Goal: Check status: Check status

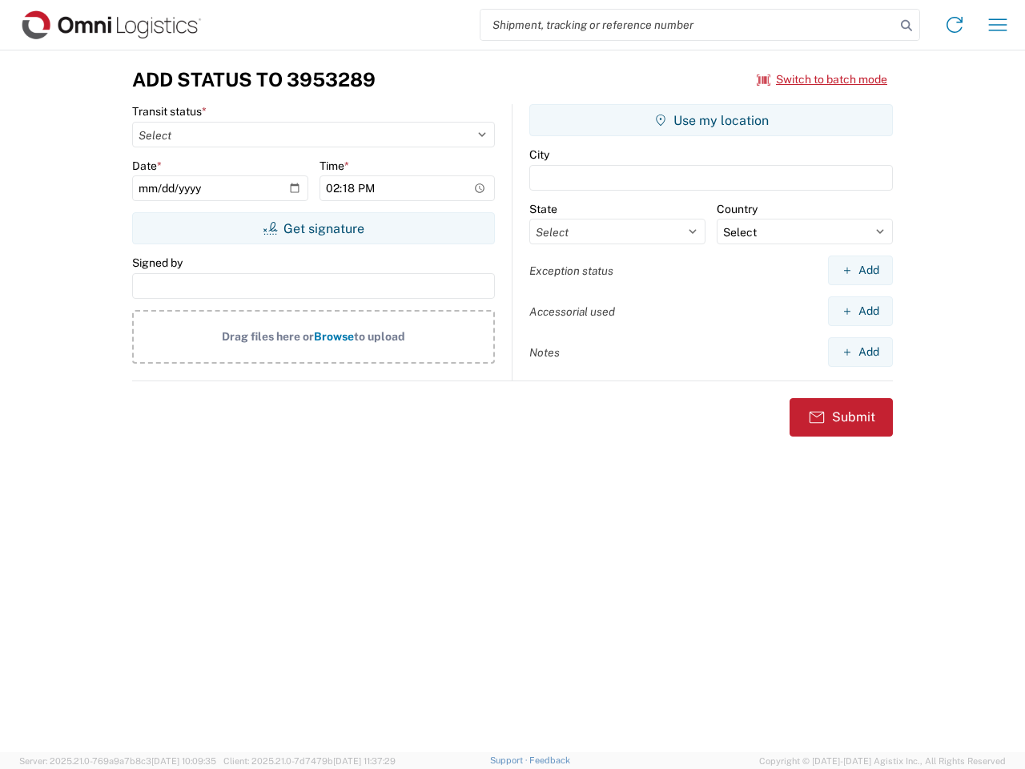
click at [688, 25] on input "search" at bounding box center [687, 25] width 415 height 30
click at [906, 26] on icon at bounding box center [906, 25] width 22 height 22
click at [954, 25] on icon at bounding box center [954, 25] width 26 height 26
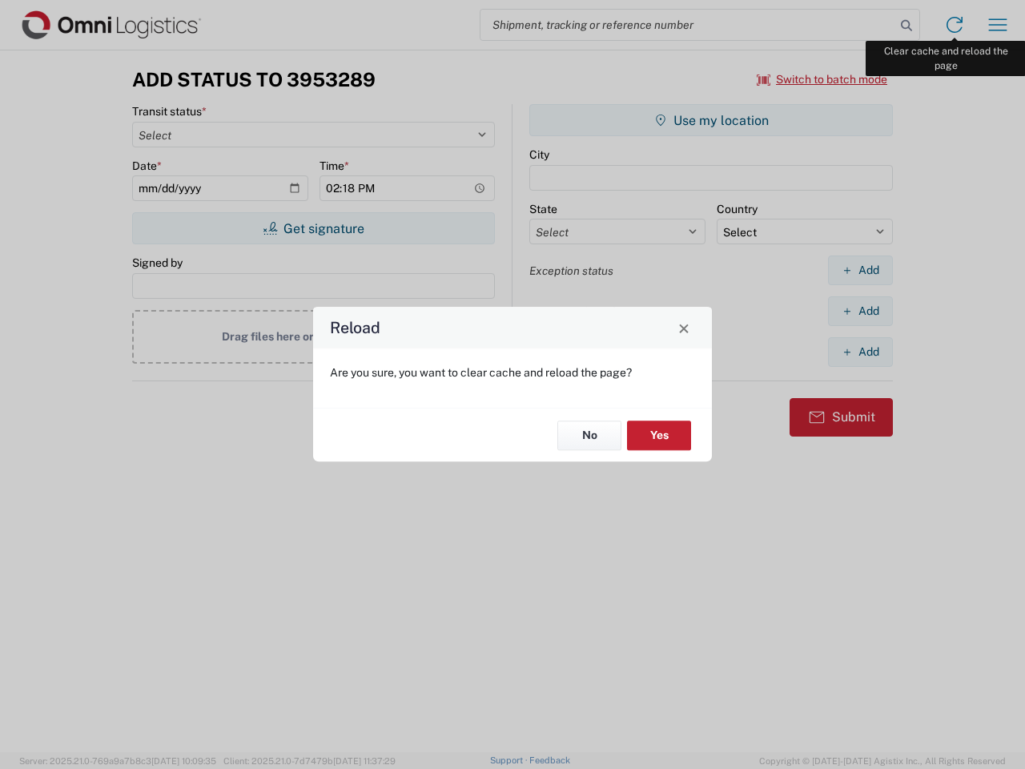
click at [998, 25] on div "Reload Are you sure, you want to clear cache and reload the page? No Yes" at bounding box center [512, 384] width 1025 height 769
click at [822, 79] on div "Reload Are you sure, you want to clear cache and reload the page? No Yes" at bounding box center [512, 384] width 1025 height 769
click at [313, 228] on div "Reload Are you sure, you want to clear cache and reload the page? No Yes" at bounding box center [512, 384] width 1025 height 769
click at [711, 120] on div "Reload Are you sure, you want to clear cache and reload the page? No Yes" at bounding box center [512, 384] width 1025 height 769
click at [860, 270] on div "Reload Are you sure, you want to clear cache and reload the page? No Yes" at bounding box center [512, 384] width 1025 height 769
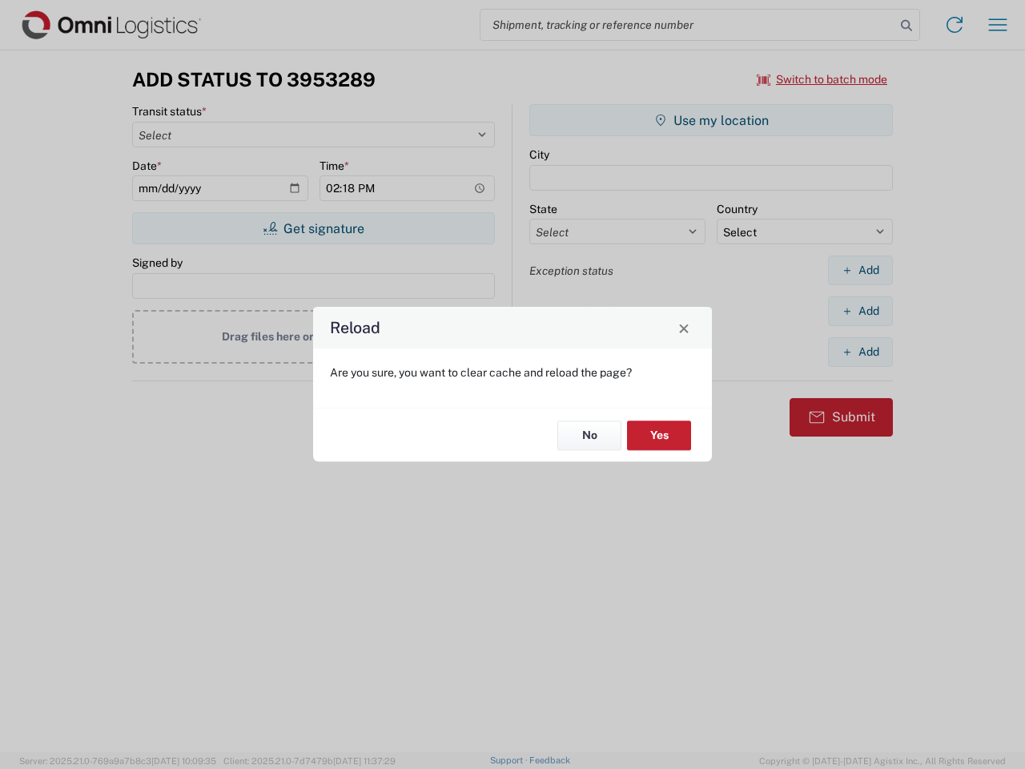
click at [860, 311] on div "Reload Are you sure, you want to clear cache and reload the page? No Yes" at bounding box center [512, 384] width 1025 height 769
click at [860, 351] on div "Reload Are you sure, you want to clear cache and reload the page? No Yes" at bounding box center [512, 384] width 1025 height 769
